Goal: Check status: Check status

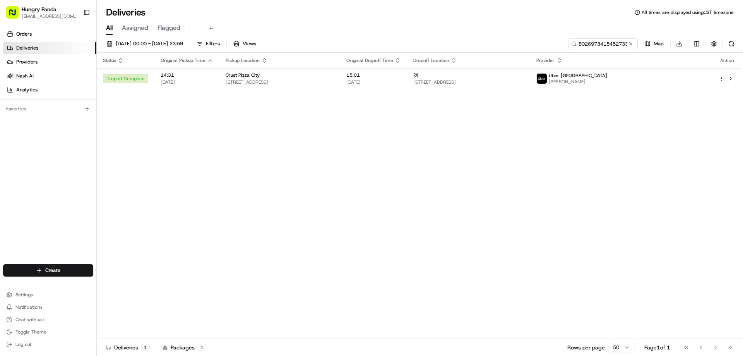
click at [633, 43] on button at bounding box center [631, 44] width 8 height 8
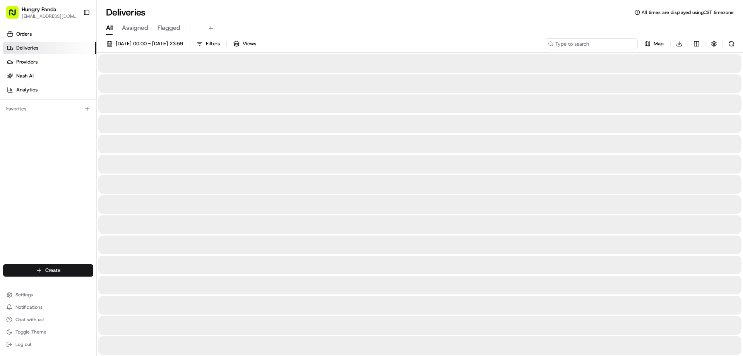
click at [625, 42] on input at bounding box center [591, 43] width 93 height 11
paste input "313197932525576572664"
type input "313197932525576572664"
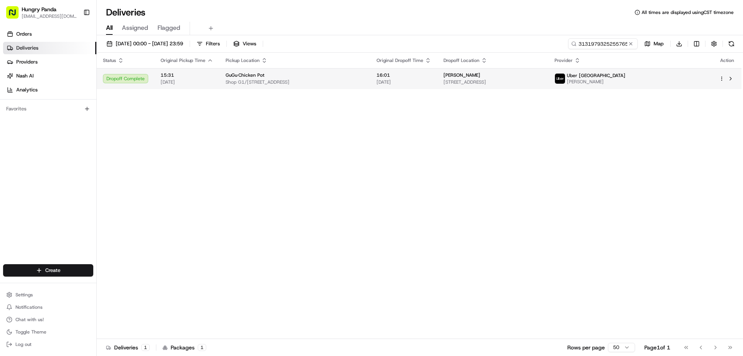
click at [542, 81] on span "[STREET_ADDRESS]" at bounding box center [493, 82] width 99 height 6
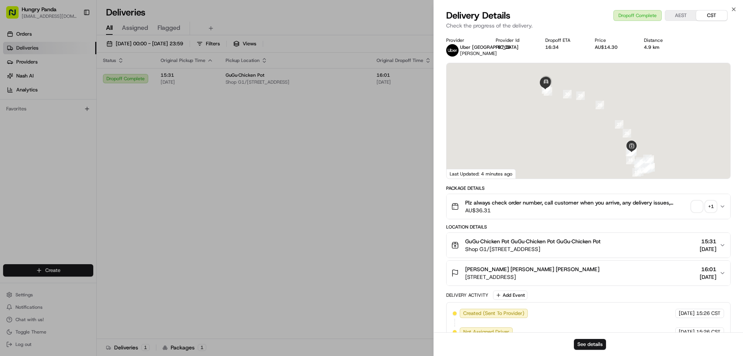
click at [710, 207] on div "+ 1" at bounding box center [711, 206] width 11 height 11
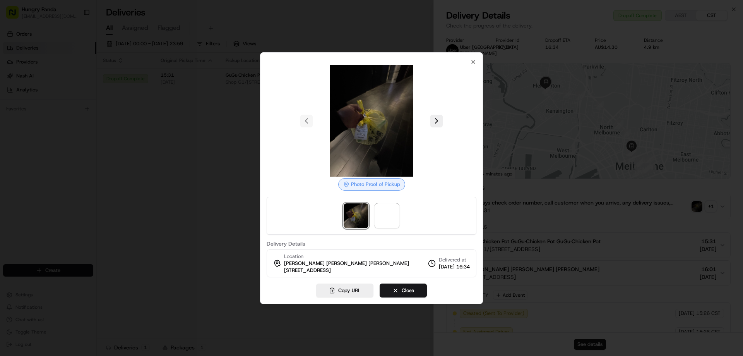
click at [368, 221] on img at bounding box center [356, 215] width 25 height 25
click at [386, 212] on span at bounding box center [387, 215] width 25 height 25
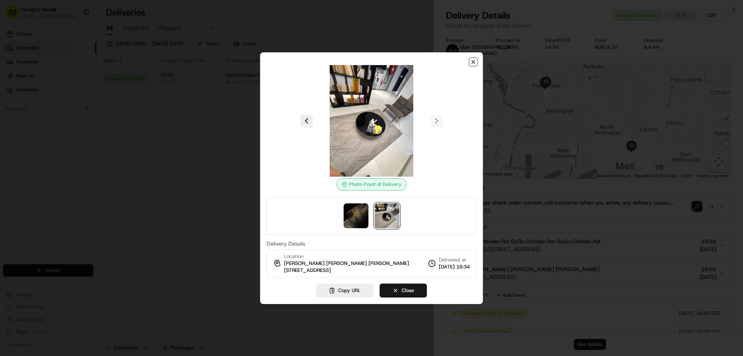
click at [475, 63] on icon "button" at bounding box center [473, 62] width 6 height 6
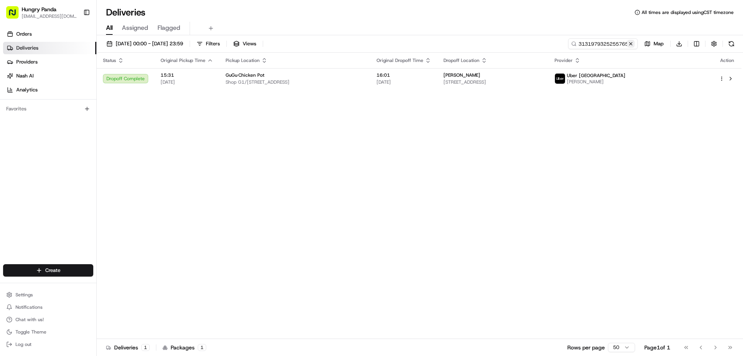
click at [629, 44] on button at bounding box center [631, 44] width 8 height 8
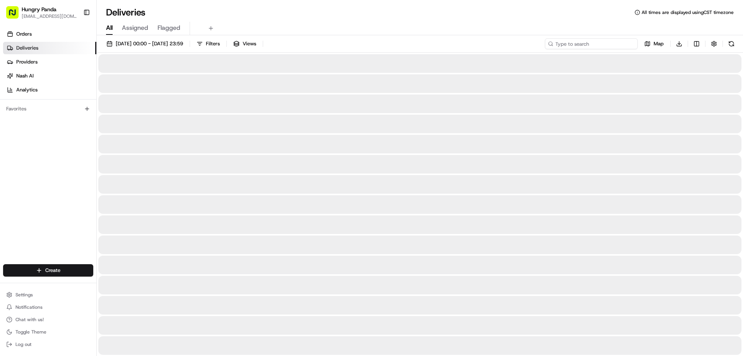
click at [620, 45] on input at bounding box center [591, 43] width 93 height 11
paste input "313197998525576973613"
type input "313197998525576973613"
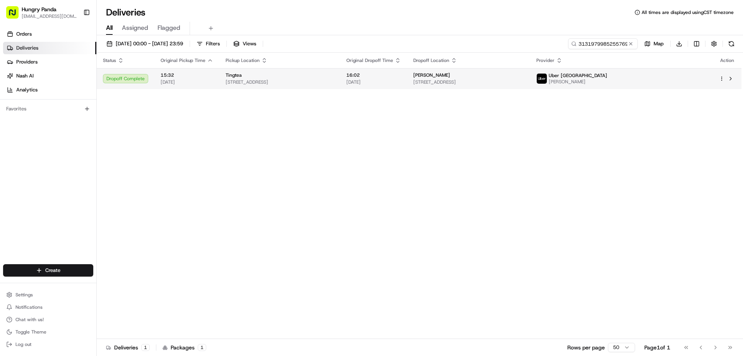
click at [524, 82] on span "[STREET_ADDRESS]" at bounding box center [468, 82] width 111 height 6
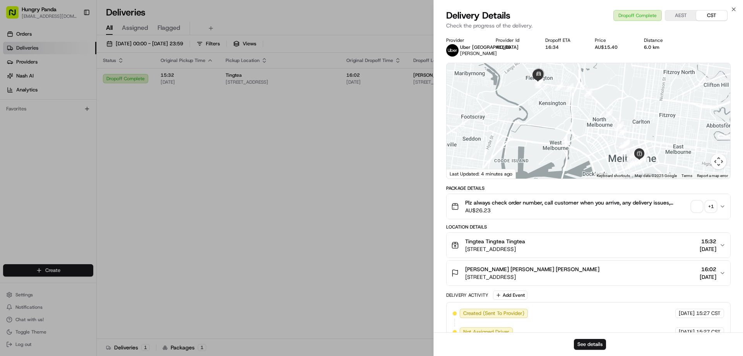
click at [712, 205] on div "+ 1" at bounding box center [711, 206] width 11 height 11
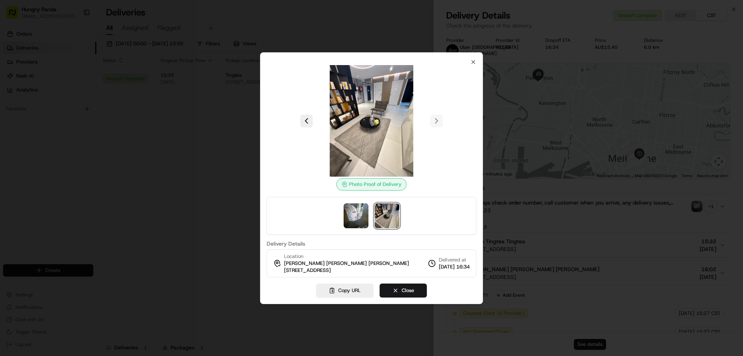
click at [170, 150] on div at bounding box center [371, 178] width 743 height 356
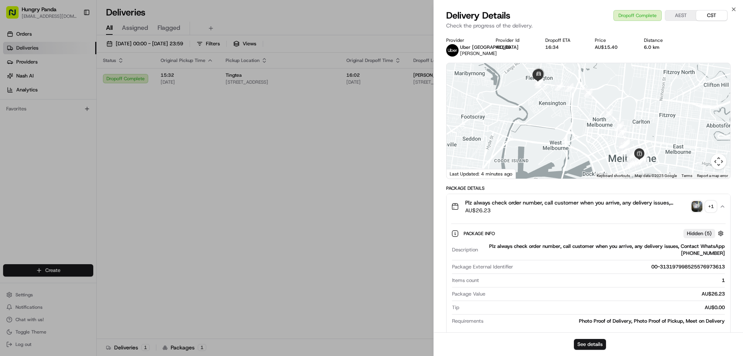
click at [711, 204] on div "+ 1" at bounding box center [711, 206] width 11 height 11
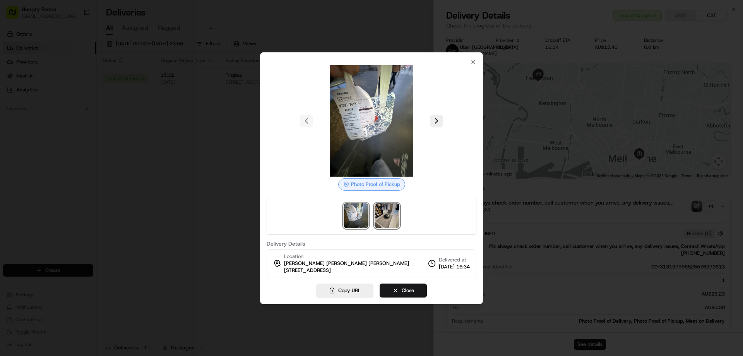
click at [396, 218] on img at bounding box center [387, 215] width 25 height 25
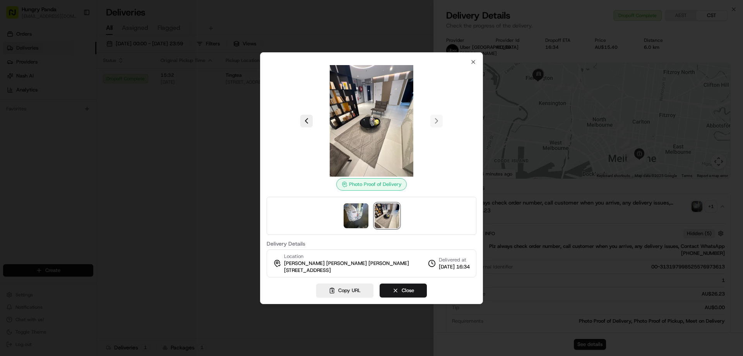
drag, startPoint x: 117, startPoint y: 124, endPoint x: 129, endPoint y: 130, distance: 13.7
click at [117, 124] on div at bounding box center [371, 178] width 743 height 356
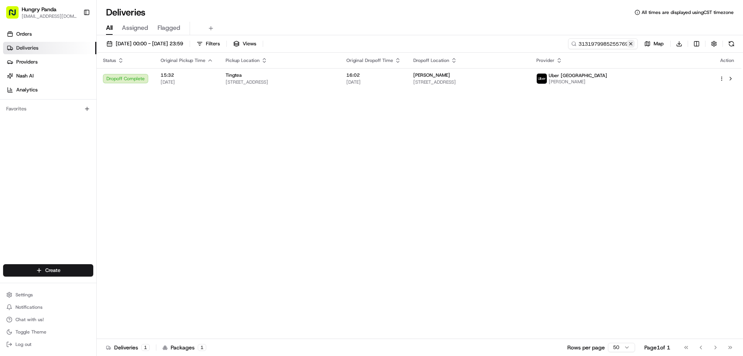
click at [630, 45] on button at bounding box center [631, 44] width 8 height 8
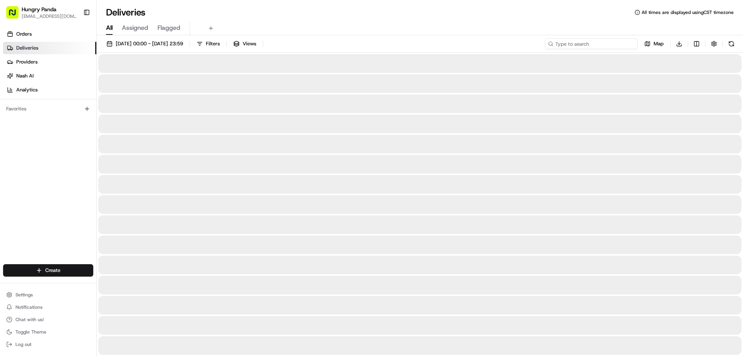
click at [621, 46] on input at bounding box center [591, 43] width 93 height 11
paste input "313197998525576973613"
type input "313197998525576973613"
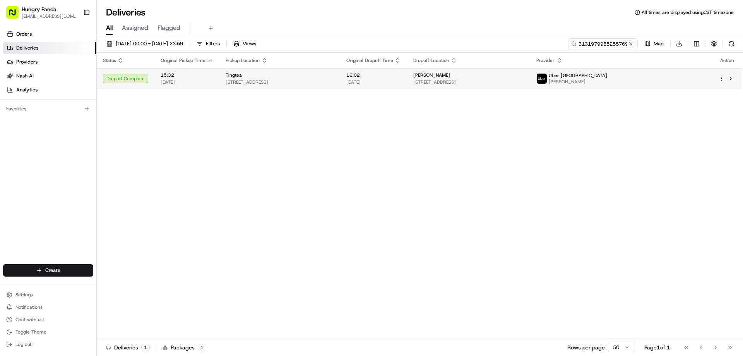
click at [524, 74] on div "[PERSON_NAME]" at bounding box center [468, 75] width 111 height 6
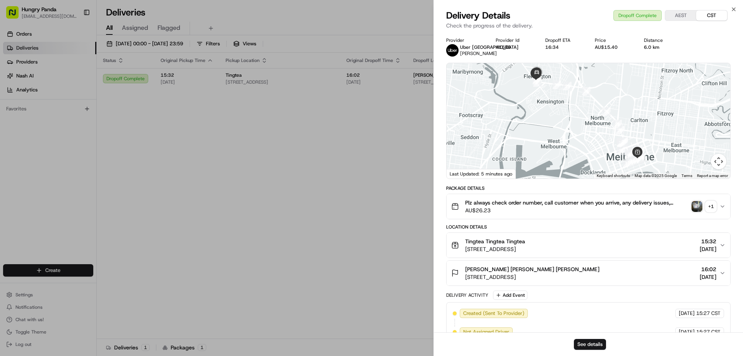
click at [712, 208] on div "+ 1" at bounding box center [711, 206] width 11 height 11
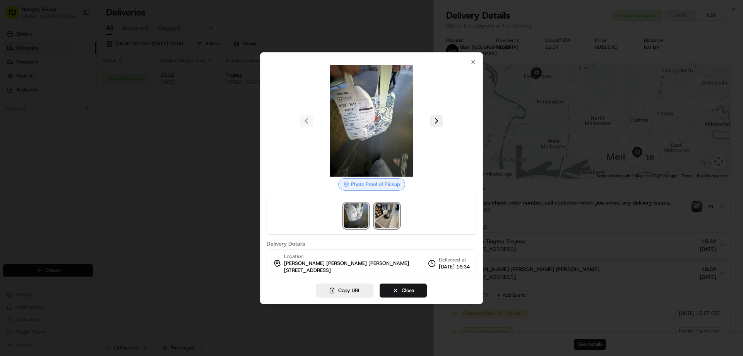
click at [391, 209] on img at bounding box center [387, 215] width 25 height 25
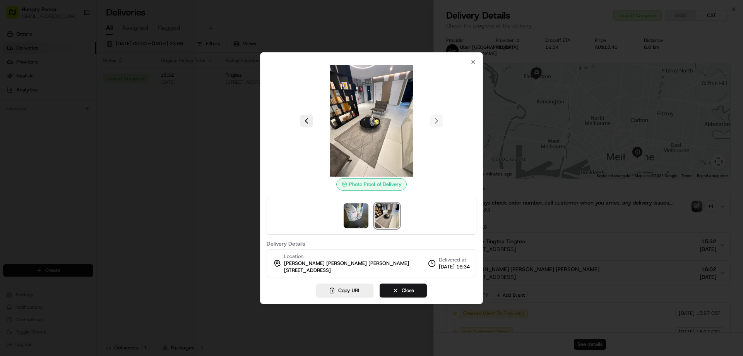
drag, startPoint x: 134, startPoint y: 142, endPoint x: 139, endPoint y: 142, distance: 5.5
click at [134, 142] on div at bounding box center [371, 178] width 743 height 356
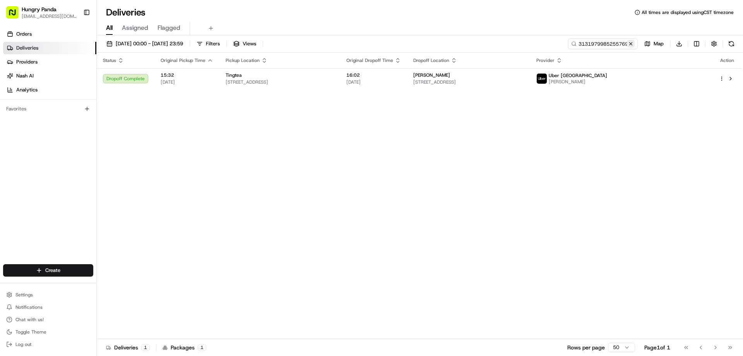
click at [630, 45] on button at bounding box center [631, 44] width 8 height 8
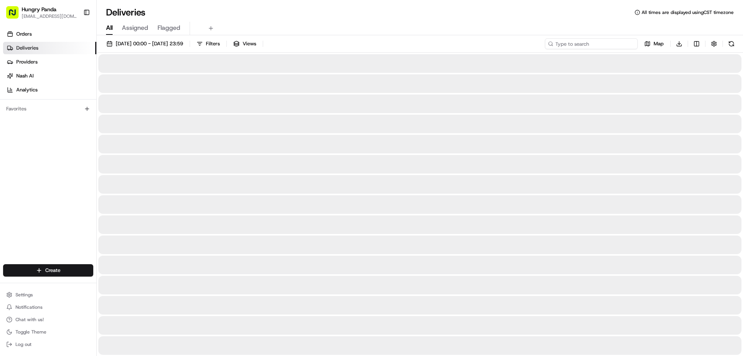
click at [613, 46] on input at bounding box center [591, 43] width 93 height 11
paste input "313197932525576572664"
type input "313197932525576572664"
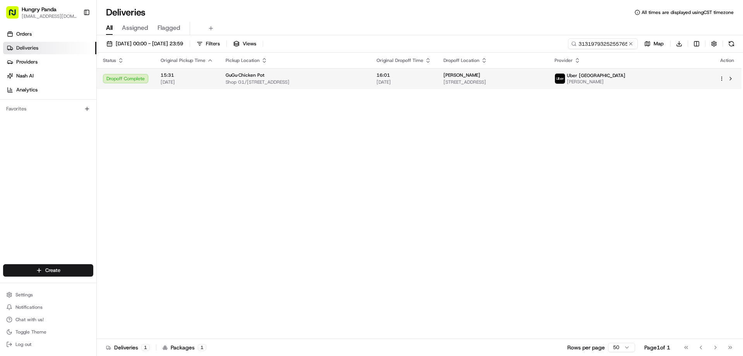
click at [542, 78] on div "[PERSON_NAME]" at bounding box center [493, 75] width 99 height 6
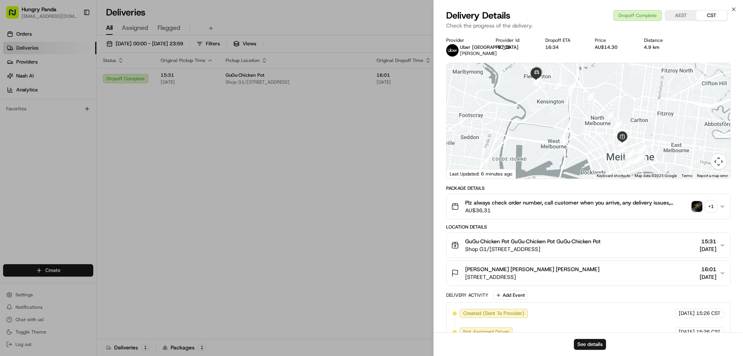
click at [708, 208] on div "+ 1" at bounding box center [711, 206] width 11 height 11
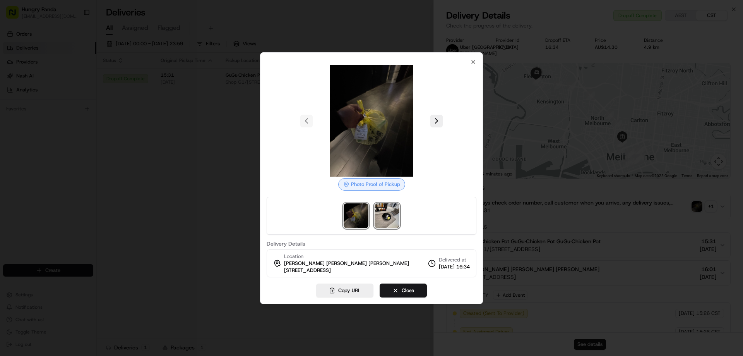
click at [380, 215] on img at bounding box center [387, 215] width 25 height 25
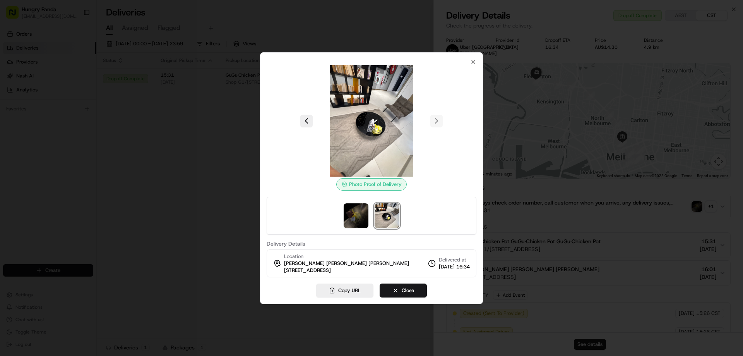
drag, startPoint x: 218, startPoint y: 171, endPoint x: 212, endPoint y: 176, distance: 7.4
click at [218, 172] on div at bounding box center [371, 178] width 743 height 356
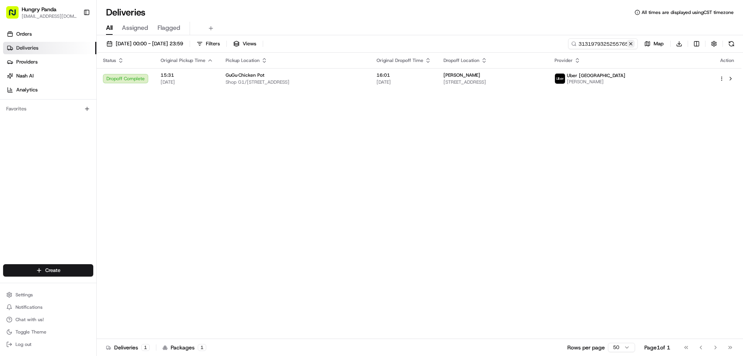
click at [634, 41] on button at bounding box center [631, 44] width 8 height 8
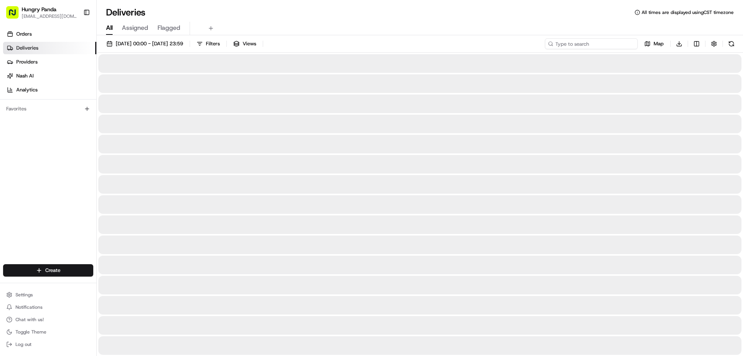
click at [605, 46] on input at bounding box center [591, 43] width 93 height 11
paste input "0631976775351787761353"
type input "0631976775351787761353"
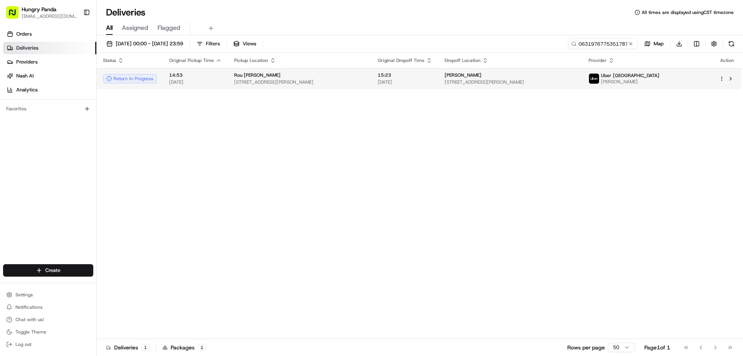
click at [525, 80] on span "[STREET_ADDRESS][PERSON_NAME]" at bounding box center [510, 82] width 131 height 6
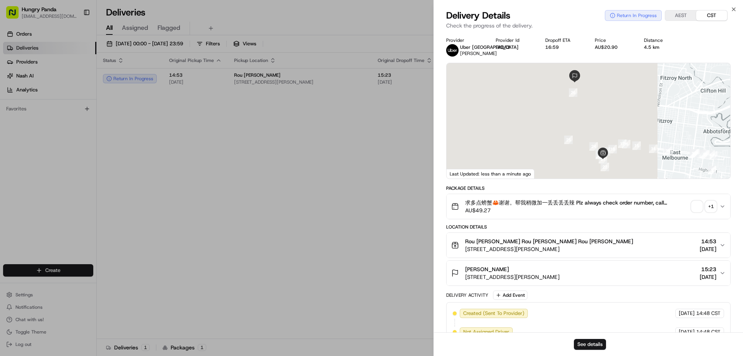
drag, startPoint x: 641, startPoint y: 150, endPoint x: 565, endPoint y: 128, distance: 78.5
click at [566, 131] on div at bounding box center [589, 120] width 284 height 115
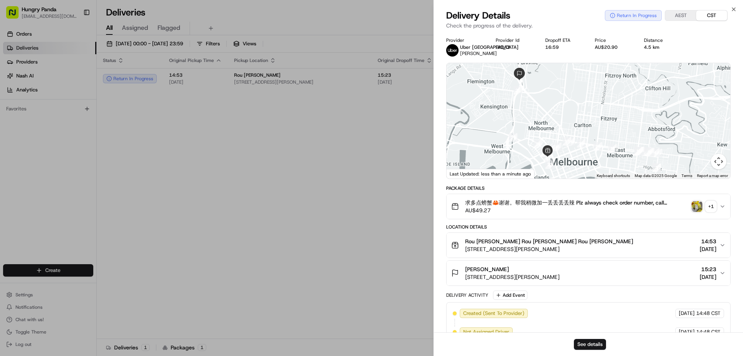
click at [557, 133] on div at bounding box center [589, 120] width 284 height 115
click at [697, 207] on img "button" at bounding box center [697, 206] width 11 height 11
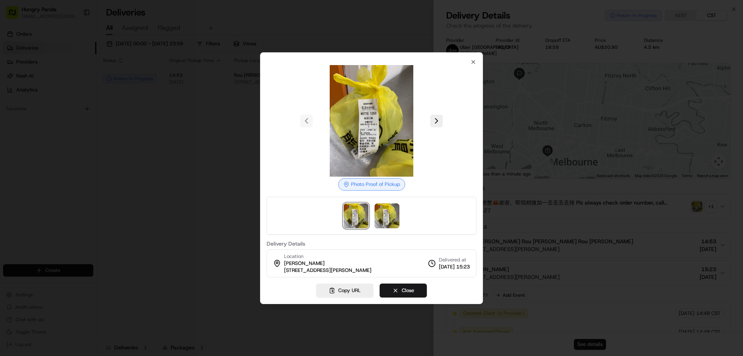
click at [136, 155] on div at bounding box center [371, 178] width 743 height 356
